Goal: Transaction & Acquisition: Purchase product/service

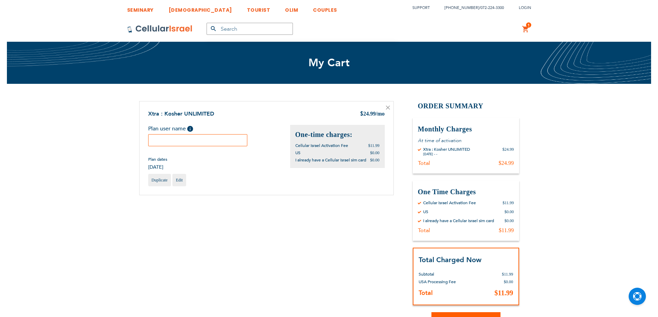
click at [202, 145] on input "text" at bounding box center [197, 140] width 99 height 12
click at [193, 142] on input "Bezalel" at bounding box center [197, 140] width 99 height 12
click at [197, 140] on input "Betzalel" at bounding box center [197, 140] width 99 height 12
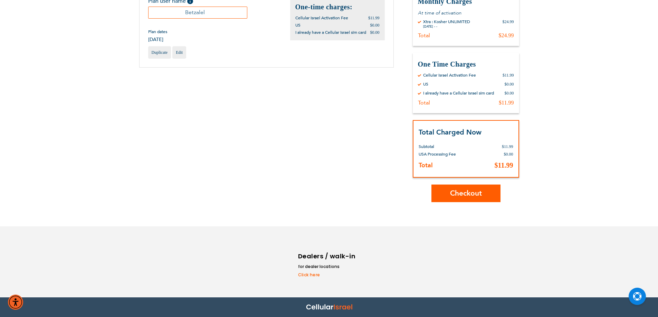
type input "Betzalel"
click at [463, 198] on span "Checkout" at bounding box center [466, 193] width 32 height 10
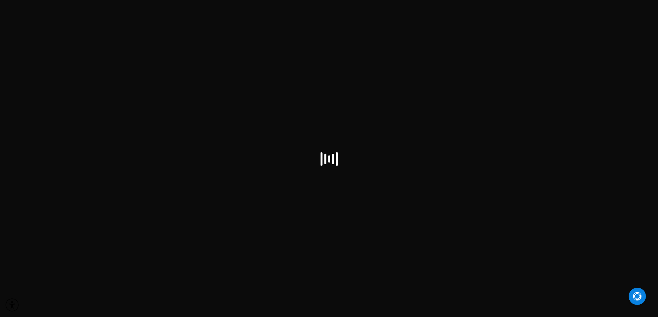
select select "US"
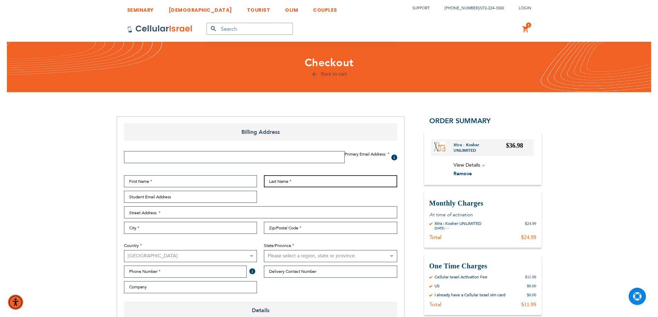
click at [300, 184] on input "Last Name" at bounding box center [330, 181] width 133 height 12
paste input "[PERSON_NAME]"
type input "[PERSON_NAME]"
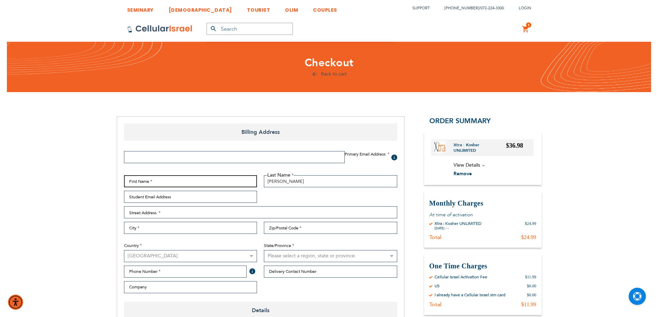
click at [185, 186] on input "First Name" at bounding box center [190, 181] width 133 height 12
type input "[PERSON_NAME]"
click at [142, 158] on input "Email Address" at bounding box center [234, 157] width 221 height 12
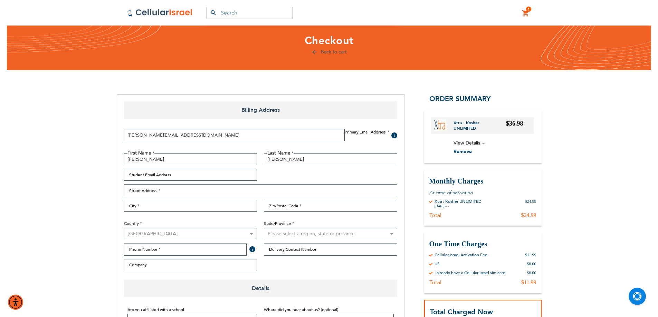
scroll to position [35, 0]
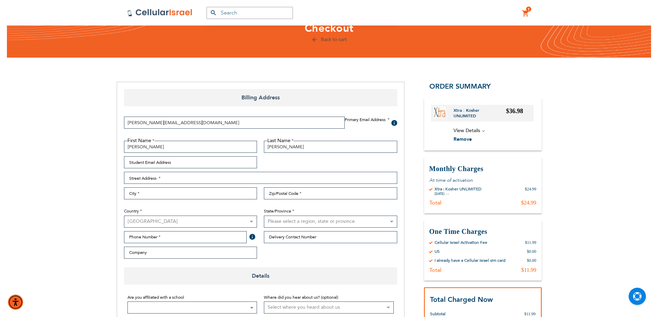
type input "[PERSON_NAME][EMAIL_ADDRESS][DOMAIN_NAME]"
click at [178, 181] on input "Street Address: Line 1" at bounding box center [260, 178] width 273 height 12
click at [152, 178] on input "2703 BartolAve." at bounding box center [260, 178] width 273 height 12
type input "[STREET_ADDRESS][PERSON_NAME]"
click at [170, 193] on input "City" at bounding box center [190, 193] width 133 height 12
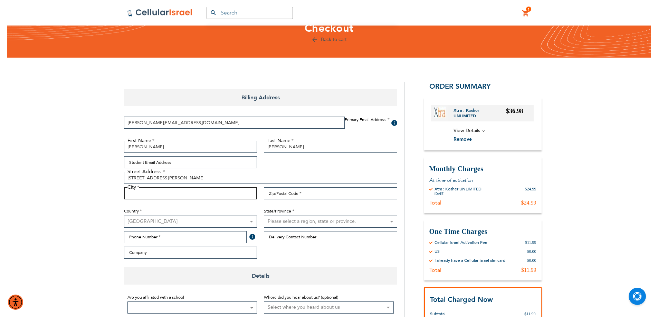
type input "[GEOGRAPHIC_DATA]"
type input "21208"
select select "31"
type input "4432443228"
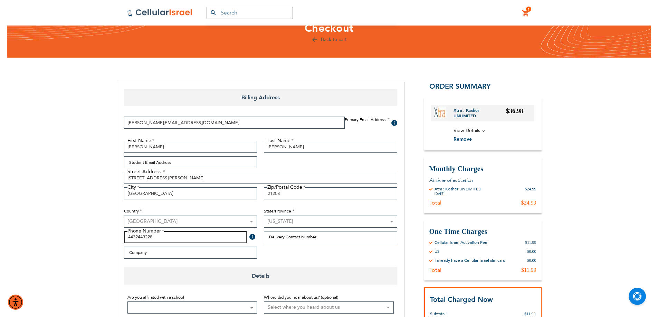
drag, startPoint x: 159, startPoint y: 238, endPoint x: 119, endPoint y: 238, distance: 40.0
click at [119, 238] on div "Billing Address Primary Email Address Tooltip We'll send your order confirmatio…" at bounding box center [261, 316] width 288 height 469
click at [285, 192] on input "21208" at bounding box center [330, 193] width 133 height 12
type input "21209"
drag, startPoint x: 159, startPoint y: 239, endPoint x: 119, endPoint y: 235, distance: 40.3
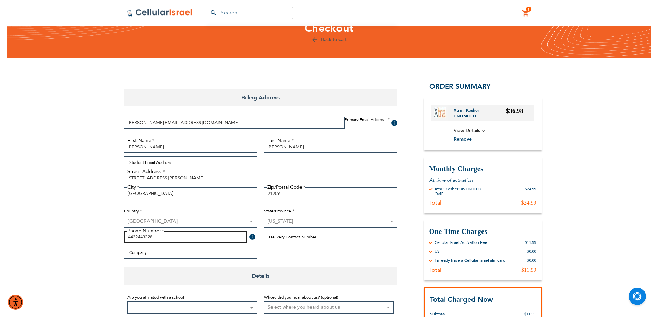
click at [119, 235] on div "Billing Address Primary Email Address Tooltip We'll send your order confirmatio…" at bounding box center [261, 316] width 288 height 469
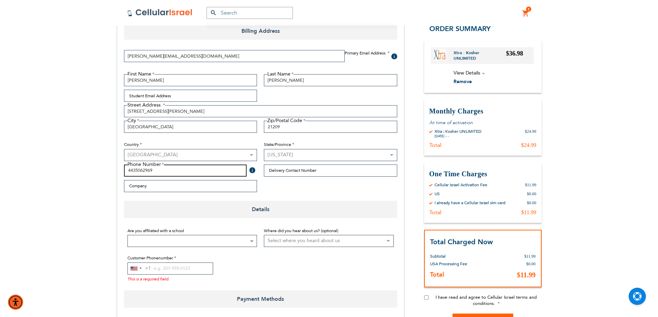
scroll to position [104, 0]
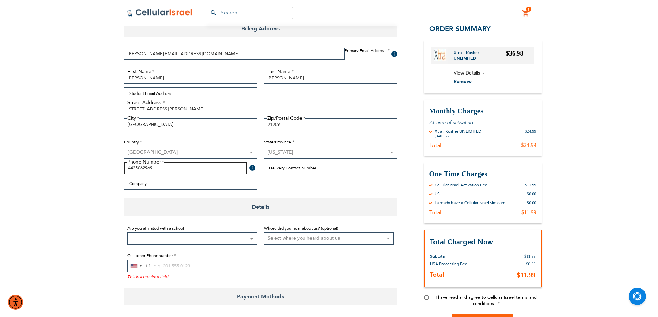
type input "4435062969"
click at [187, 268] on input "Customer Phonenumber" at bounding box center [170, 266] width 86 height 12
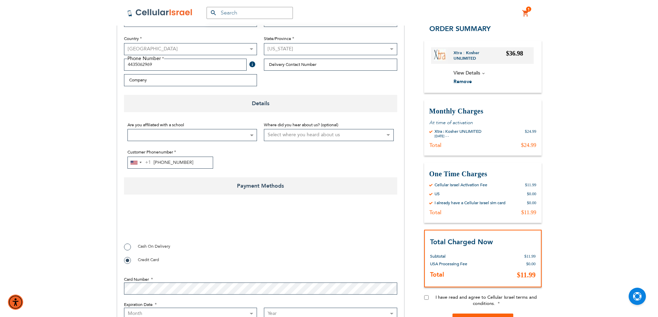
scroll to position [276, 0]
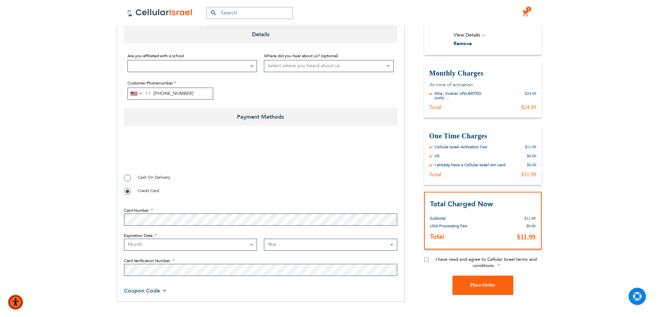
type input "[PHONE_NUMBER]"
checkbox input "true"
click at [246, 66] on span at bounding box center [192, 66] width 130 height 12
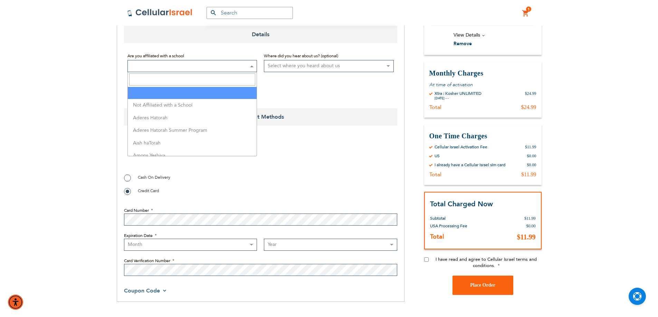
click at [236, 77] on input "Search" at bounding box center [192, 80] width 126 height 12
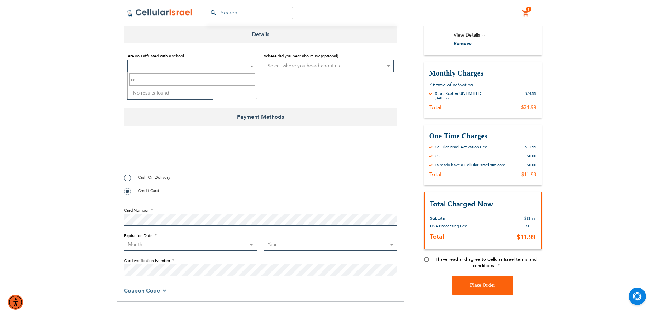
type input "c"
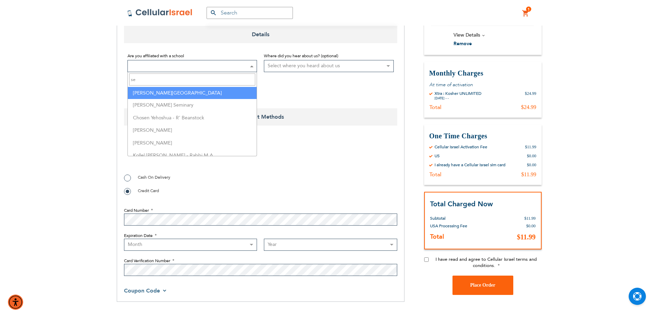
type input "s"
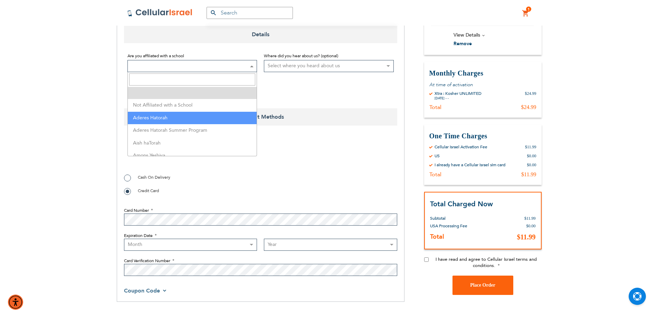
select select "2"
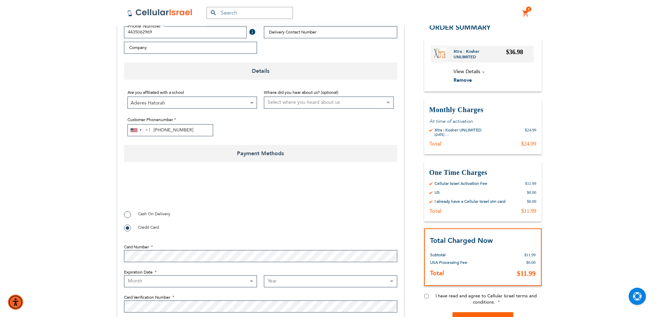
scroll to position [242, 0]
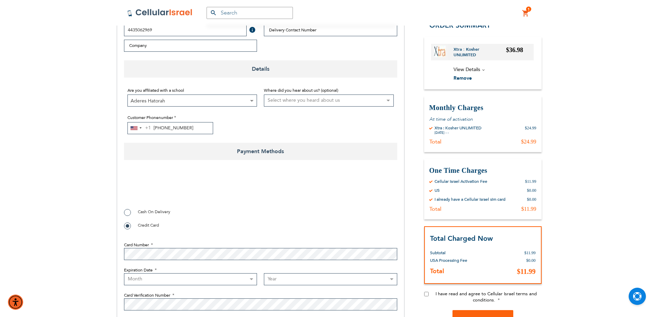
click at [90, 142] on div "SEMINARY YESHIVA TOURIST OLIM COUPLES Support [PHONE_NUMBER] / [PHONE_NUMBER] L…" at bounding box center [329, 104] width 658 height 693
checkbox input "false"
click at [239, 281] on select "Month [DATE] - [DATE] - [DATE] - [DATE] - [DATE] - [DATE] - [DATE] - [DATE] - […" at bounding box center [190, 279] width 133 height 12
select select "7"
click at [124, 273] on select "Month [DATE] - [DATE] - [DATE] - [DATE] - [DATE] - [DATE] - [DATE] - [DATE] - […" at bounding box center [190, 279] width 133 height 12
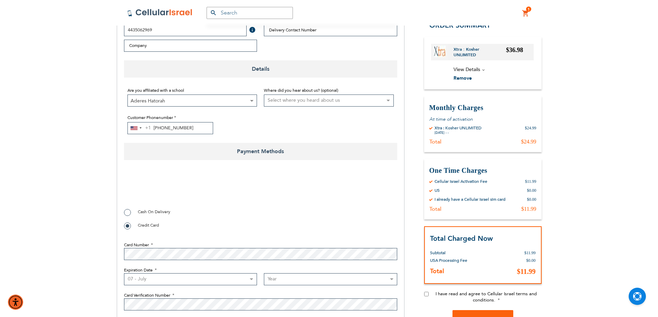
click at [278, 276] on select "Year [DATE] 2026 2027 2028 2029 2030 2031 2032 2033 2034 2035 2036 2037 2038 20…" at bounding box center [330, 279] width 133 height 12
select select "2028"
click at [264, 273] on select "Year [DATE] 2026 2027 2028 2029 2030 2031 2032 2033 2034 2035 2036 2037 2038 20…" at bounding box center [330, 279] width 133 height 12
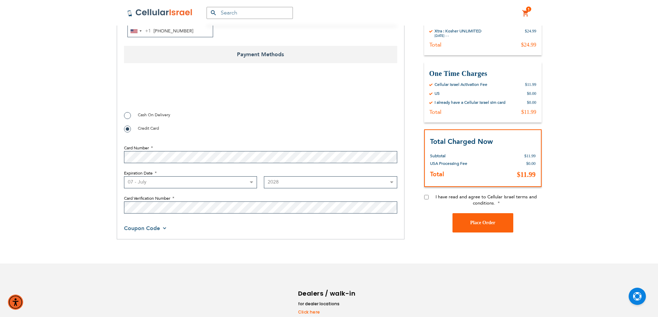
scroll to position [345, 0]
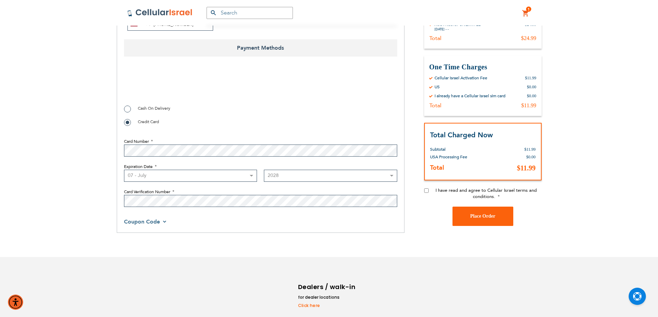
checkbox input "true"
click at [424, 192] on input "I have read and agree to Cellular Israel terms and conditions." at bounding box center [426, 190] width 4 height 4
checkbox input "true"
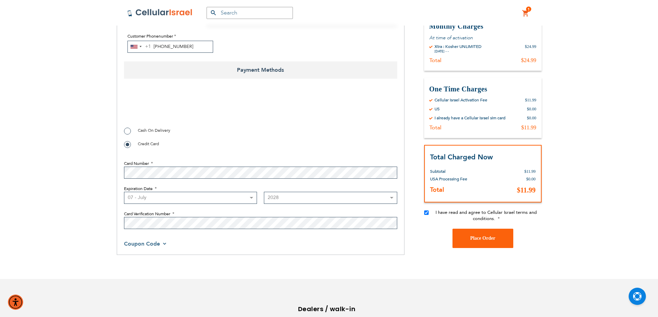
scroll to position [311, 0]
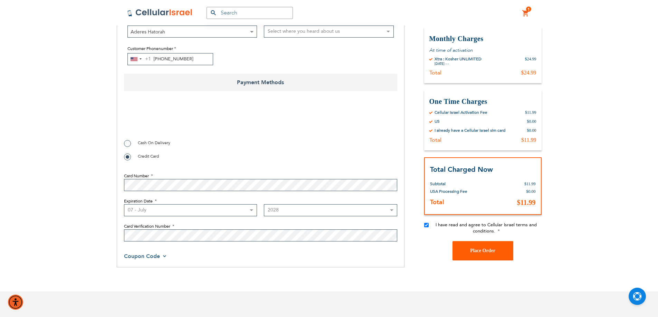
click at [482, 253] on button "Place Order" at bounding box center [482, 250] width 61 height 19
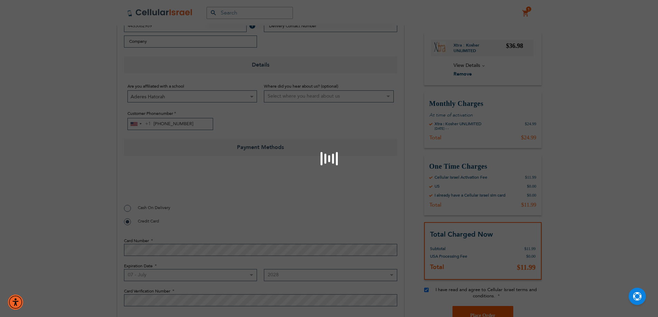
scroll to position [233, 0]
